Goal: Task Accomplishment & Management: Manage account settings

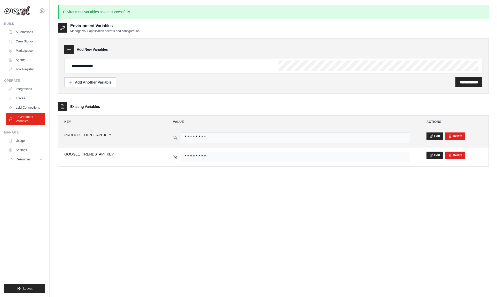
click at [231, 133] on span "********" at bounding box center [295, 137] width 229 height 11
click at [174, 138] on icon at bounding box center [175, 137] width 5 height 5
drag, startPoint x: 305, startPoint y: 138, endPoint x: 182, endPoint y: 134, distance: 122.6
click at [182, 134] on span "W3v_BTCVY546lhygwe47xzsfliRT1xyidWy3TnQ4NMQ" at bounding box center [295, 137] width 229 height 11
copy span "W3v_BTCVY546lhygwe47xzsfliRT1xyidWy3TnQ4NMQ"
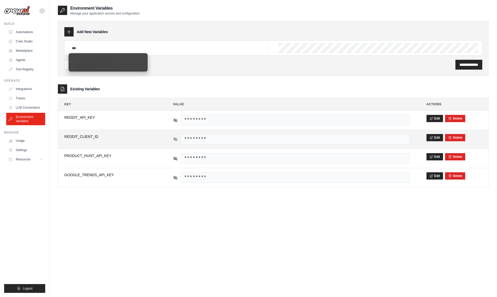
click at [174, 138] on icon at bounding box center [176, 139] width 4 height 2
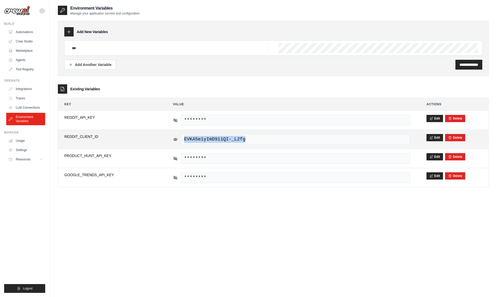
drag, startPoint x: 253, startPoint y: 138, endPoint x: 189, endPoint y: 135, distance: 64.2
click at [189, 135] on span "EVKA5e1yImD911QI-_L2fg" at bounding box center [295, 139] width 229 height 11
copy span "EVKA5e1yImD911QI-_L2fg"
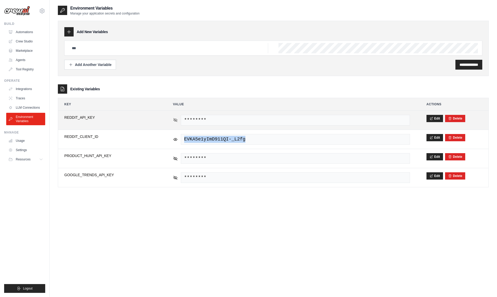
click at [176, 120] on icon at bounding box center [175, 120] width 5 height 5
drag, startPoint x: 273, startPoint y: 119, endPoint x: 185, endPoint y: 114, distance: 88.3
click at [185, 114] on td "lviLoM4RT7uWlJzuPuzIwJclQOYzWw" at bounding box center [291, 120] width 249 height 19
copy span "lviLoM4RT7uWlJzuPuzIwJclQOYzWw"
